Goal: Find specific page/section: Find specific page/section

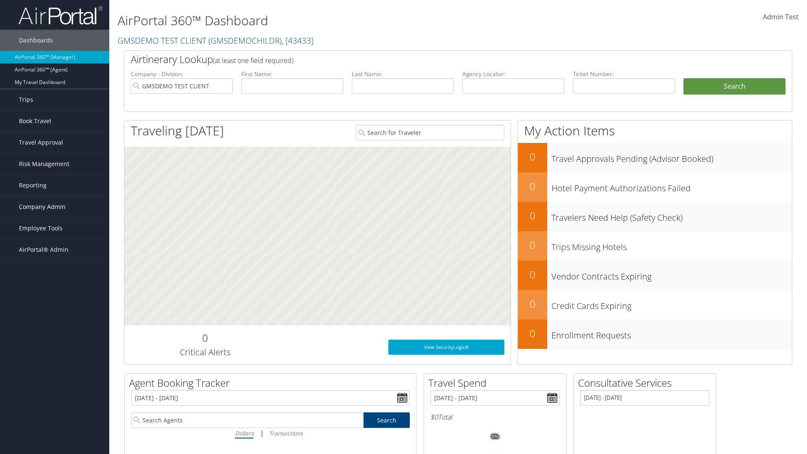
click at [55, 207] on span "Company Admin" at bounding box center [42, 206] width 47 height 21
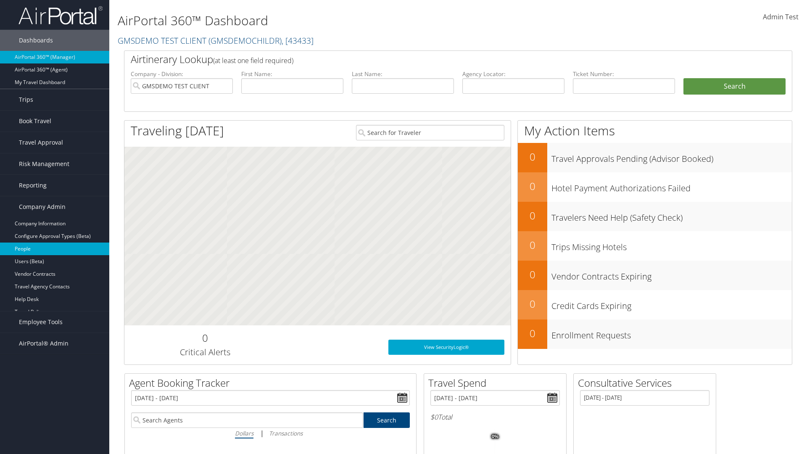
click at [55, 249] on link "People" at bounding box center [54, 249] width 109 height 13
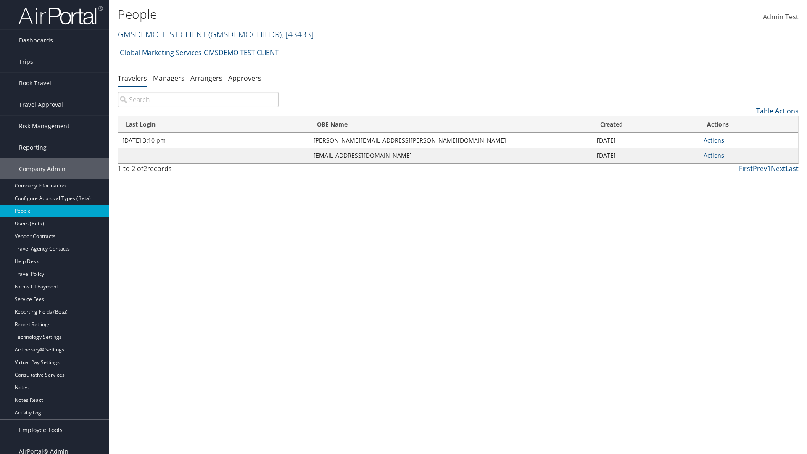
click at [161, 34] on link "GMSDEMO TEST CLIENT ( GMSDEMOCHILDR ) , [ 43433 ]" at bounding box center [216, 34] width 196 height 11
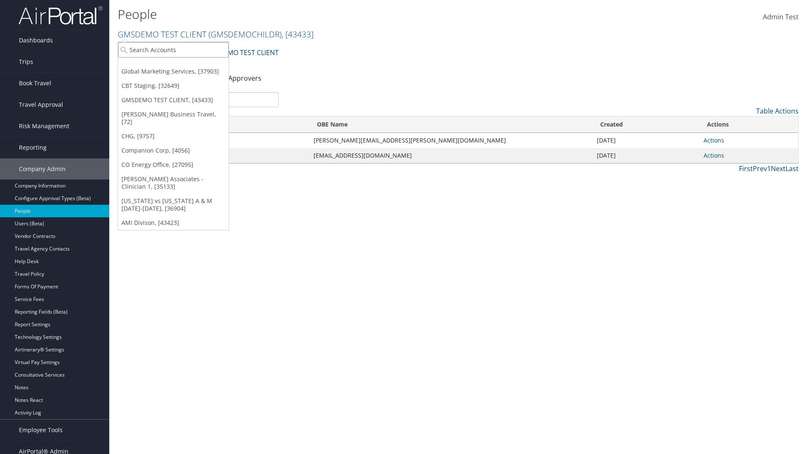
click at [173, 50] on input "search" at bounding box center [173, 50] width 111 height 16
type input "Global Marketing Services"
click at [181, 65] on div "Global Marketing Services (301946), [37903]" at bounding box center [181, 65] width 135 height 8
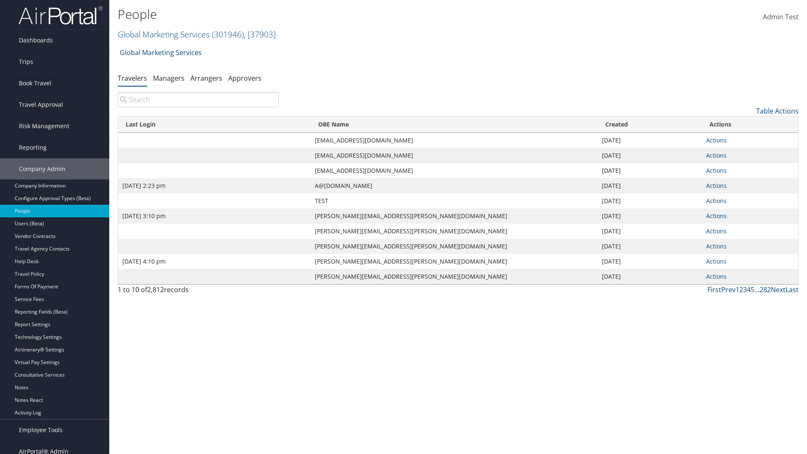
click at [198, 100] on input "search" at bounding box center [198, 99] width 161 height 15
